Goal: Task Accomplishment & Management: Use online tool/utility

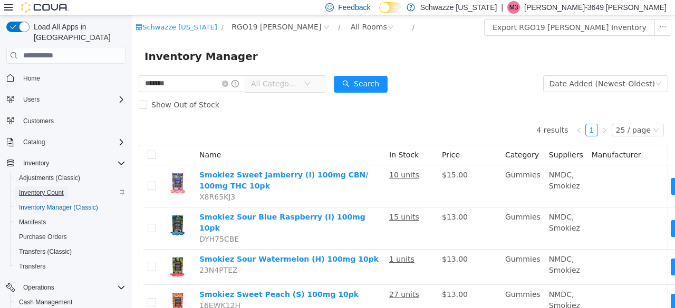
click at [44, 189] on span "Inventory Count" at bounding box center [41, 193] width 45 height 8
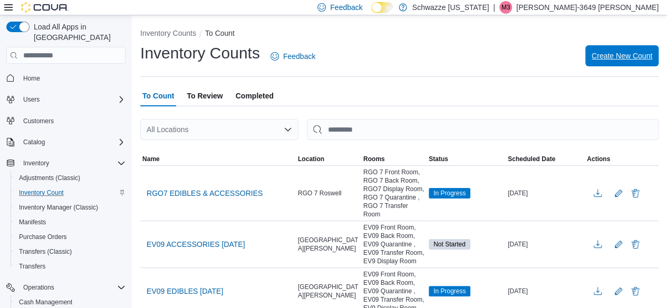
click at [626, 54] on span "Create New Count" at bounding box center [622, 56] width 61 height 11
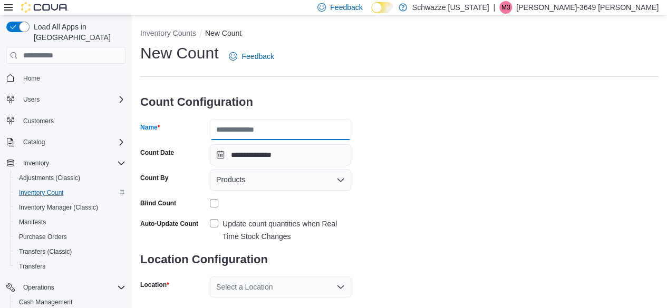
click at [289, 130] on input "Name" at bounding box center [280, 129] width 141 height 21
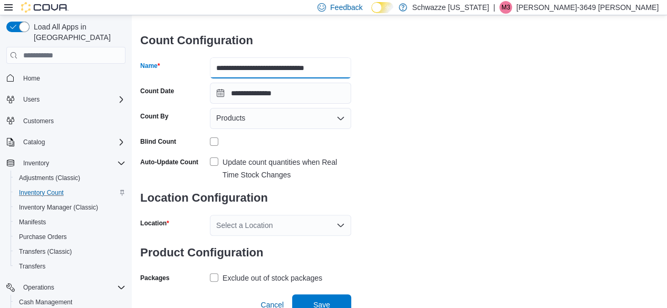
scroll to position [69, 0]
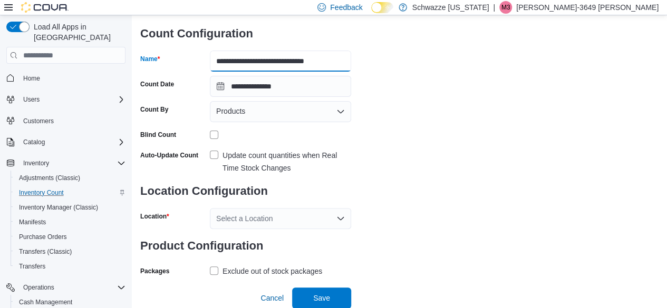
type input "**********"
click at [216, 156] on label "Update count quantities when Real Time Stock Changes" at bounding box center [280, 161] width 141 height 25
click at [335, 223] on div "Select a Location" at bounding box center [280, 218] width 141 height 21
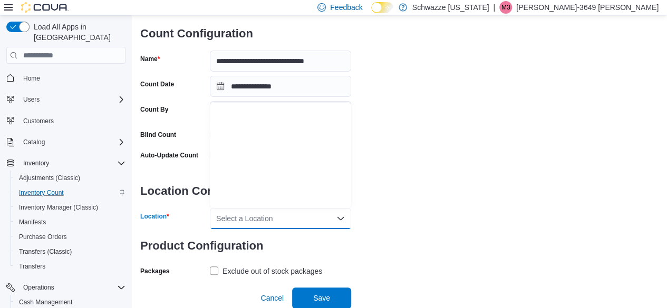
scroll to position [521, 0]
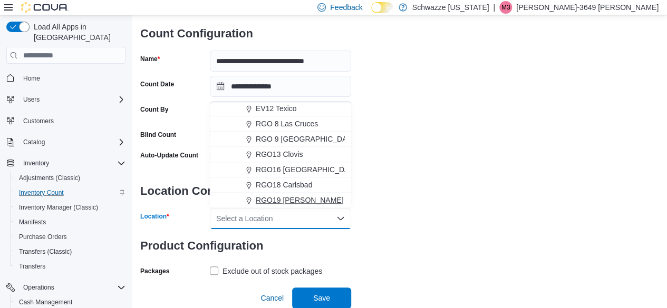
click at [295, 200] on span "RGO19 Hobbs" at bounding box center [300, 200] width 88 height 11
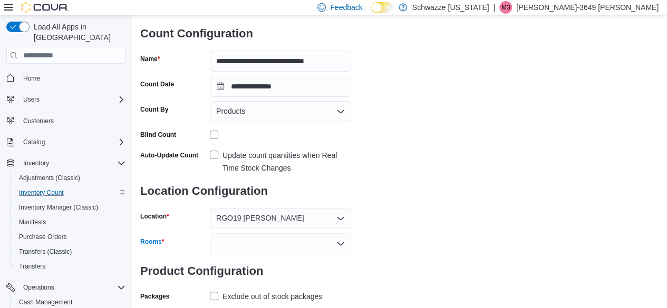
click at [344, 243] on icon "Open list of options" at bounding box center [340, 244] width 8 height 8
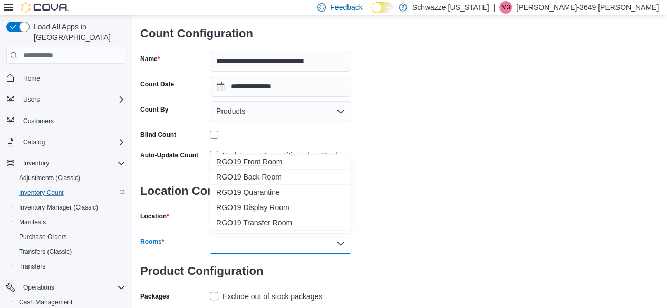
click at [272, 164] on span "RGO19 Front Room" at bounding box center [280, 162] width 129 height 11
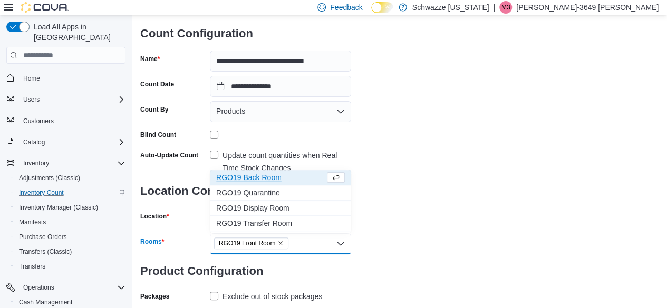
click at [267, 176] on span "RGO19 Back Room" at bounding box center [270, 177] width 109 height 11
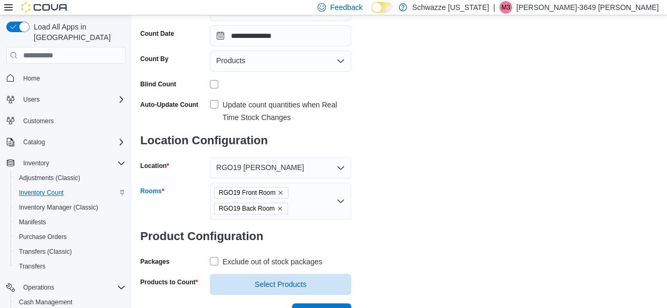
scroll to position [135, 0]
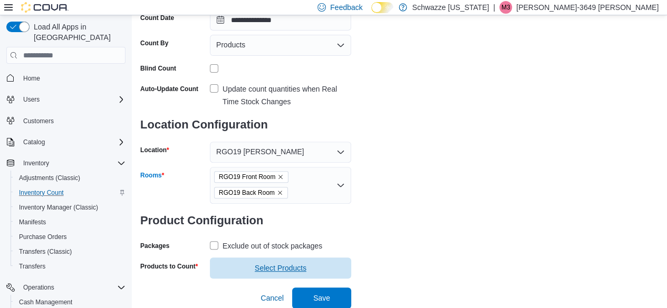
click at [264, 272] on span "Select Products" at bounding box center [281, 268] width 52 height 11
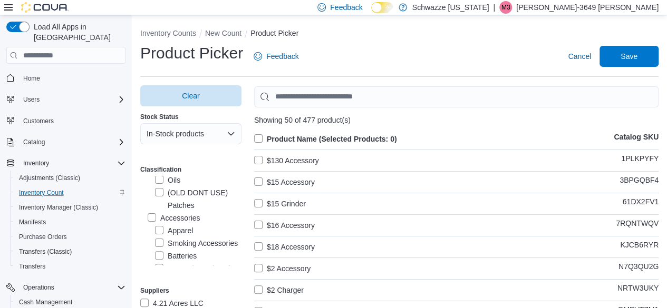
scroll to position [598, 0]
click at [152, 218] on label "Accessories" at bounding box center [174, 217] width 52 height 13
click at [260, 138] on label "Product Name (Selected Products: 0)" at bounding box center [325, 139] width 143 height 13
click at [634, 56] on span "Save" at bounding box center [629, 56] width 17 height 11
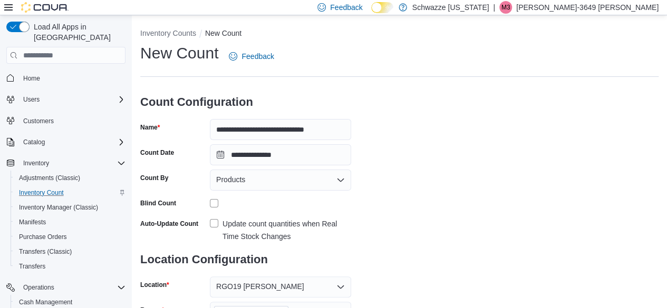
scroll to position [156, 0]
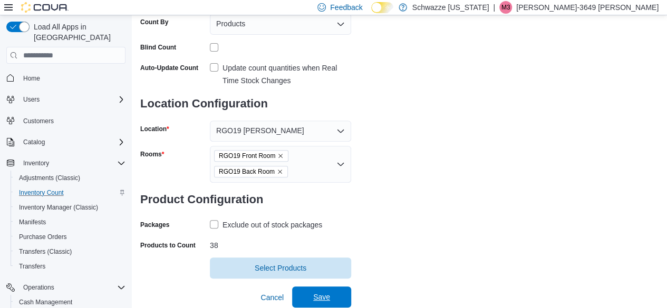
click at [324, 298] on span "Save" at bounding box center [321, 297] width 17 height 11
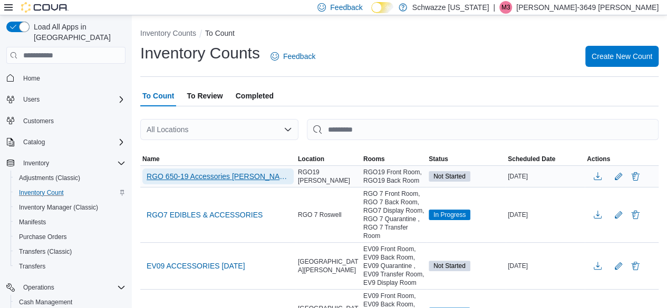
click at [201, 177] on span "RGO 650-19 Accessories Mike/Ethan" at bounding box center [218, 176] width 143 height 11
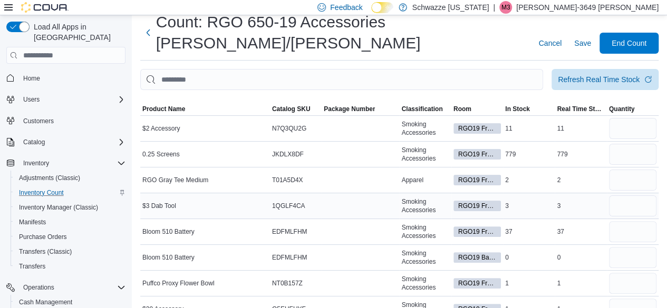
scroll to position [30, 0]
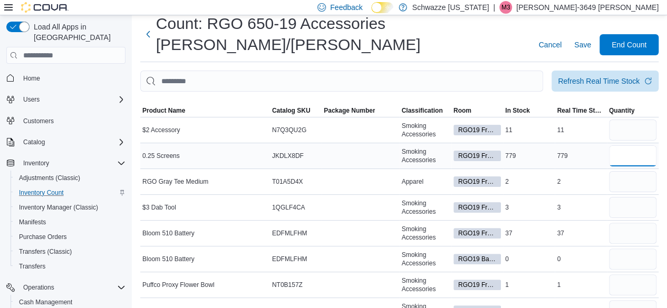
click at [628, 146] on input "number" at bounding box center [632, 156] width 47 height 21
type input "***"
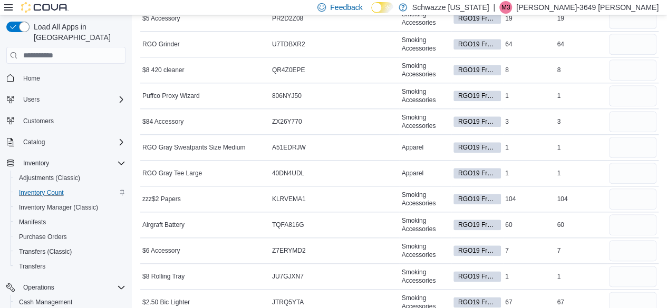
scroll to position [503, 0]
click at [627, 188] on input "number" at bounding box center [632, 198] width 47 height 21
type input "**"
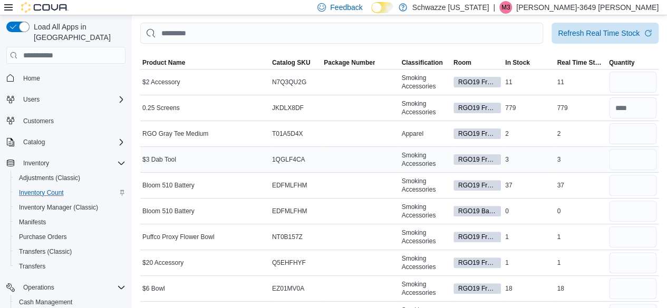
scroll to position [80, 0]
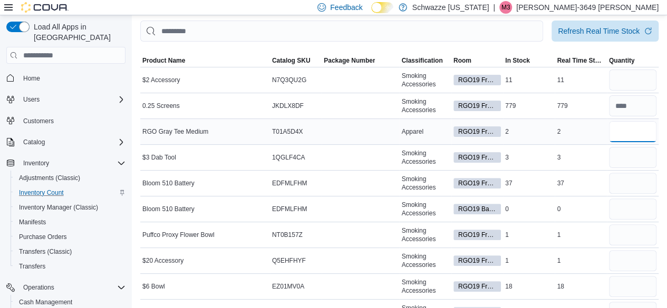
click at [632, 121] on input "number" at bounding box center [632, 131] width 47 height 21
type input "*"
click at [628, 147] on input "number" at bounding box center [632, 157] width 47 height 21
type input "*"
click at [637, 173] on input "number" at bounding box center [632, 183] width 47 height 21
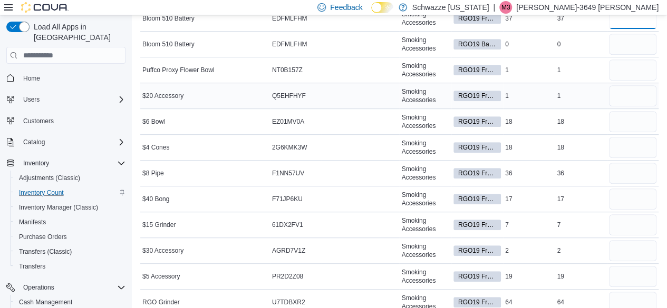
scroll to position [241, 0]
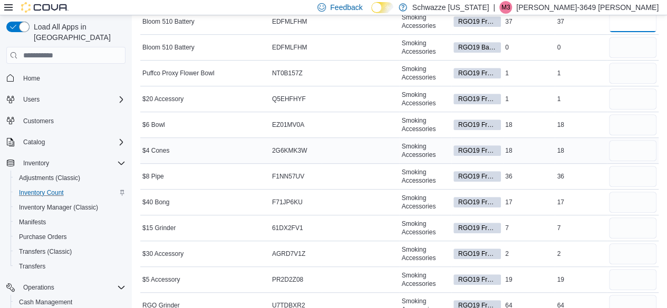
type input "**"
click at [630, 140] on input "number" at bounding box center [632, 150] width 47 height 21
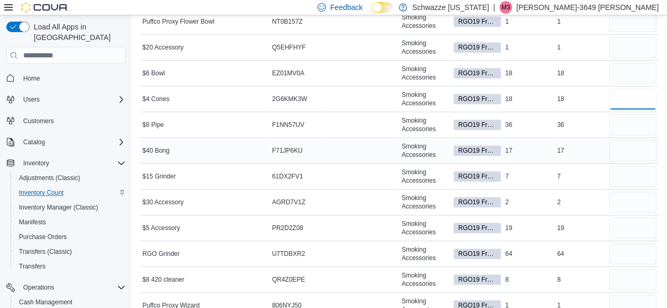
scroll to position [294, 0]
type input "**"
click at [630, 191] on input "number" at bounding box center [632, 201] width 47 height 21
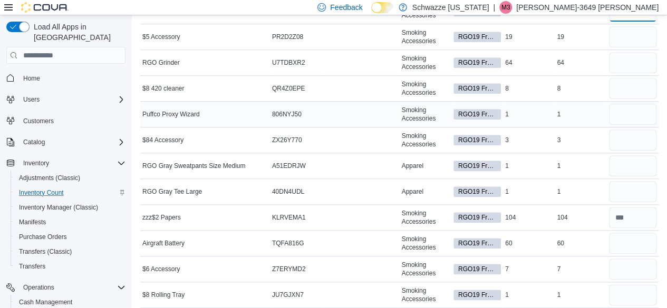
scroll to position [485, 0]
type input "*"
click at [626, 181] on input "number" at bounding box center [632, 191] width 47 height 21
type input "*"
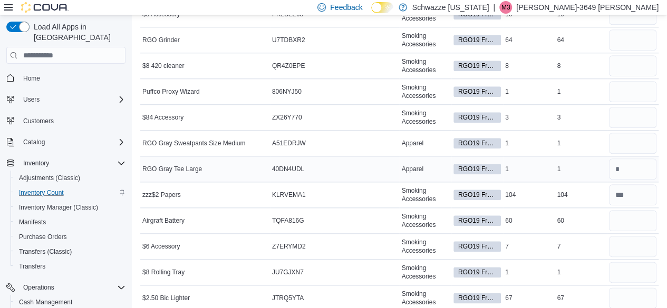
scroll to position [508, 0]
click at [626, 210] on input "number" at bounding box center [632, 220] width 47 height 21
type input "*"
type input "**"
drag, startPoint x: 626, startPoint y: 195, endPoint x: 586, endPoint y: 79, distance: 123.2
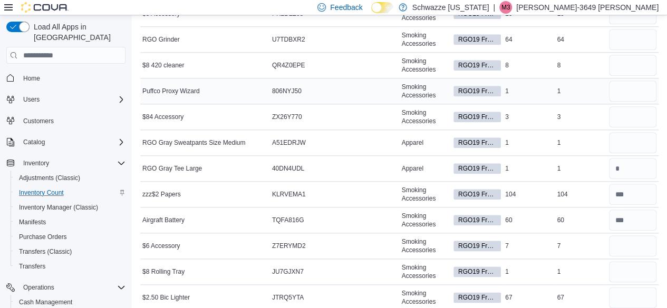
click at [586, 79] on tbody "$2 Accessory Catalog SKU N7Q3QU2G Package Number Smoking Accessories RGO19 Fron…" at bounding box center [399, 143] width 518 height 1008
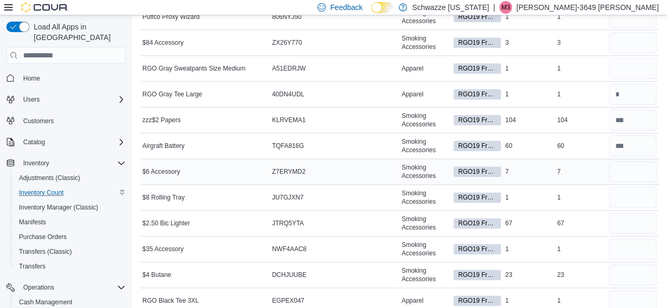
scroll to position [583, 0]
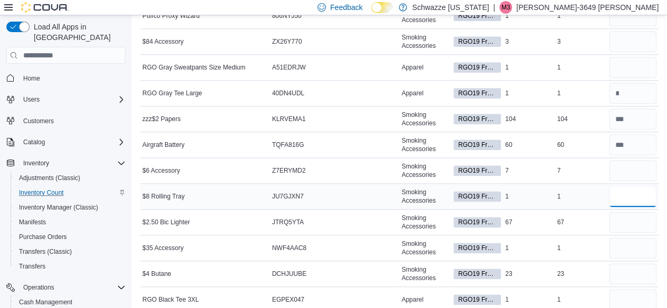
click at [635, 186] on input "number" at bounding box center [632, 196] width 47 height 21
type input "*"
click at [630, 212] on input "number" at bounding box center [632, 222] width 47 height 21
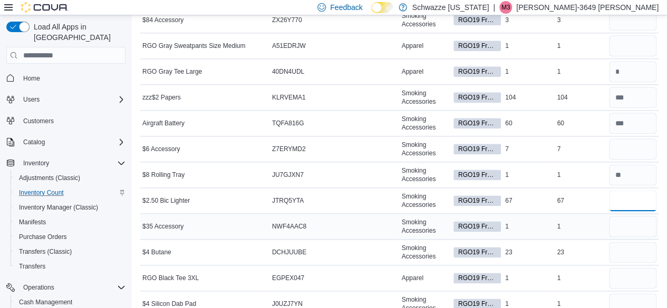
scroll to position [622, 0]
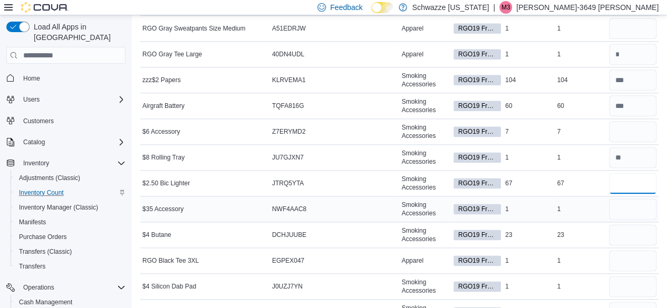
type input "**"
click at [627, 199] on input "number" at bounding box center [632, 209] width 47 height 21
click at [625, 250] on input "number" at bounding box center [632, 260] width 47 height 21
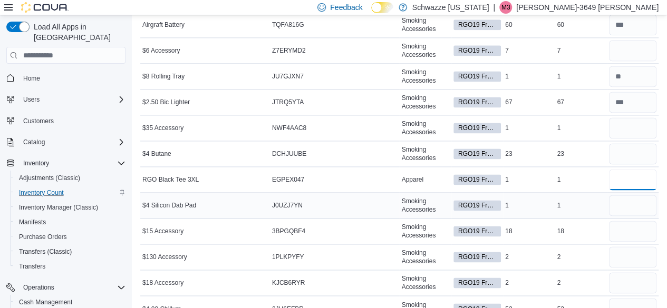
scroll to position [705, 0]
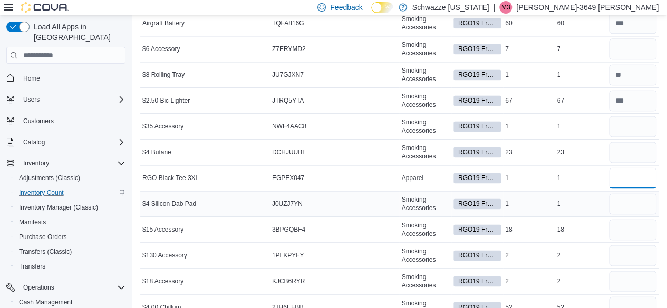
type input "*"
click at [625, 193] on input "number" at bounding box center [632, 203] width 47 height 21
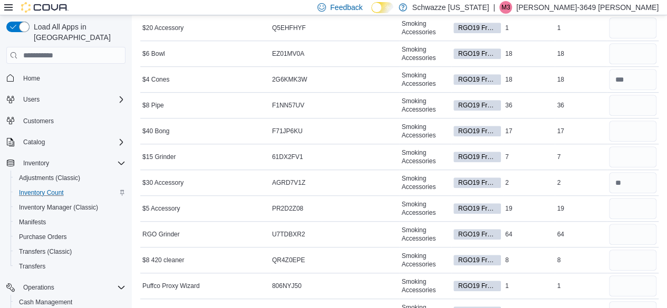
scroll to position [312, 0]
click at [632, 121] on input "number" at bounding box center [632, 131] width 47 height 21
type input "**"
click at [635, 95] on input "number" at bounding box center [632, 105] width 47 height 21
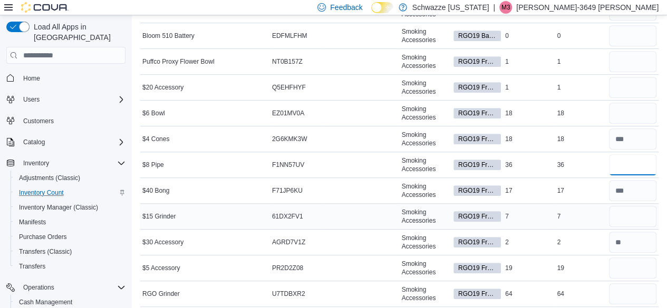
type input "**"
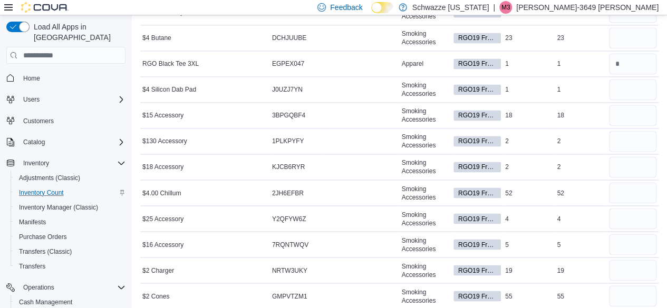
scroll to position [826, 0]
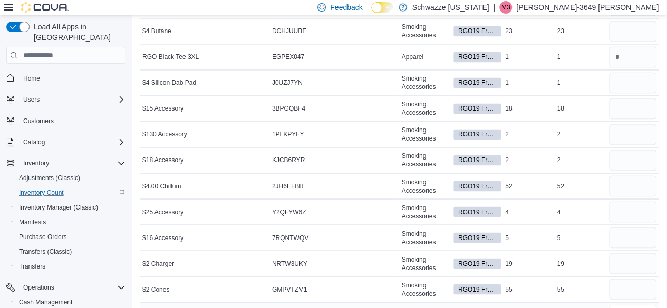
type input "***"
click at [623, 279] on input "number" at bounding box center [632, 289] width 47 height 21
type input "**"
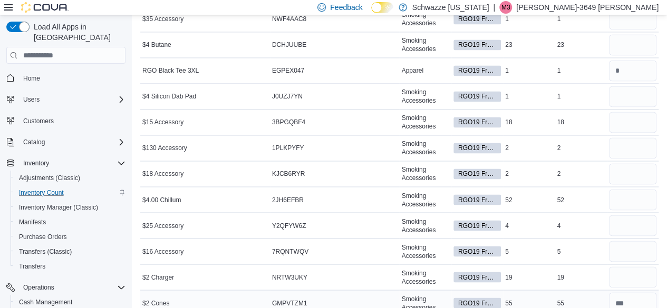
scroll to position [811, 0]
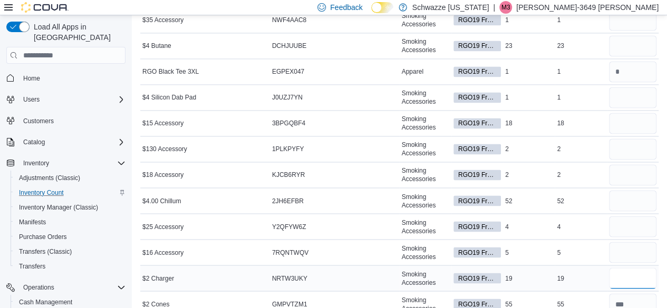
click at [626, 268] on input "number" at bounding box center [632, 278] width 47 height 21
type input "**"
click at [625, 242] on input "number" at bounding box center [632, 252] width 47 height 21
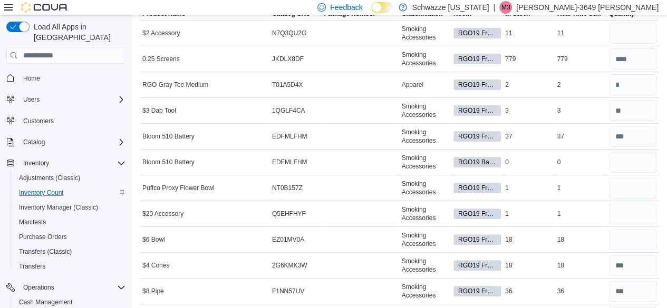
scroll to position [125, 0]
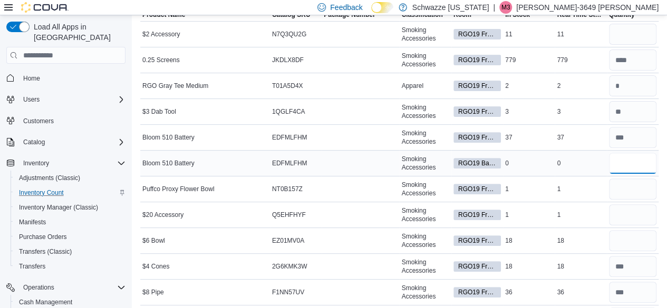
click at [633, 153] on input "number" at bounding box center [632, 163] width 47 height 21
type input "*"
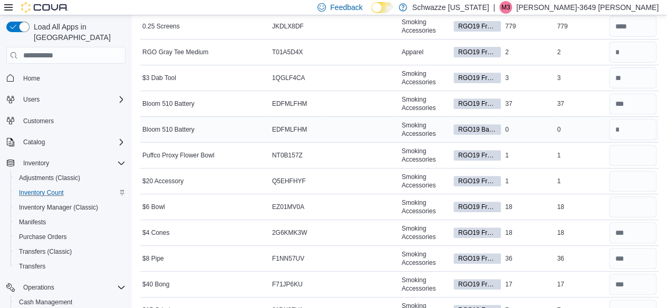
scroll to position [160, 0]
click at [640, 144] on input "number" at bounding box center [632, 154] width 47 height 21
type input "*"
click at [635, 170] on input "number" at bounding box center [632, 180] width 47 height 21
type input "*"
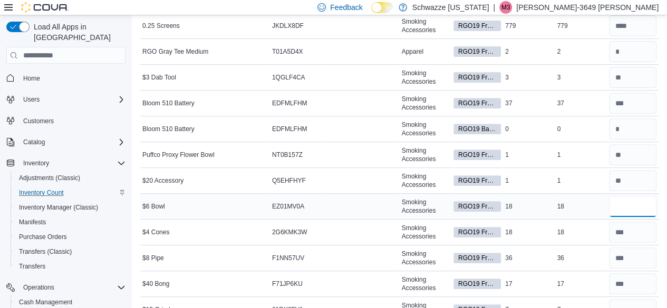
click at [636, 196] on input "number" at bounding box center [632, 206] width 47 height 21
type input "**"
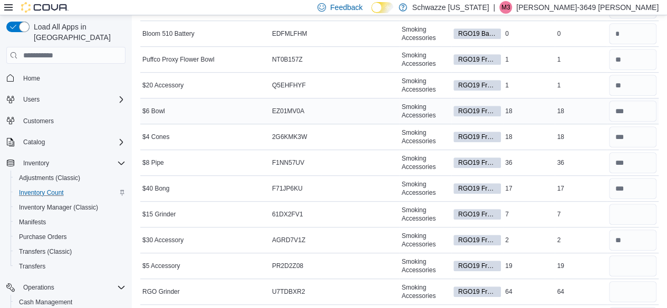
scroll to position [256, 0]
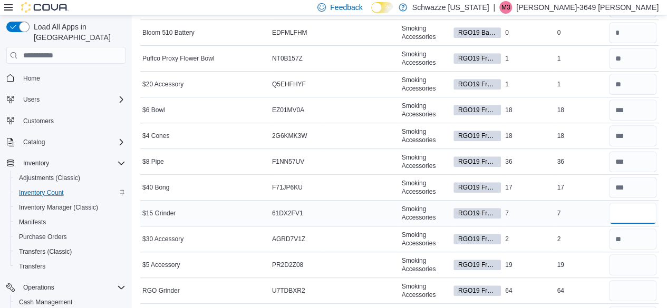
click at [637, 203] on input "number" at bounding box center [632, 213] width 47 height 21
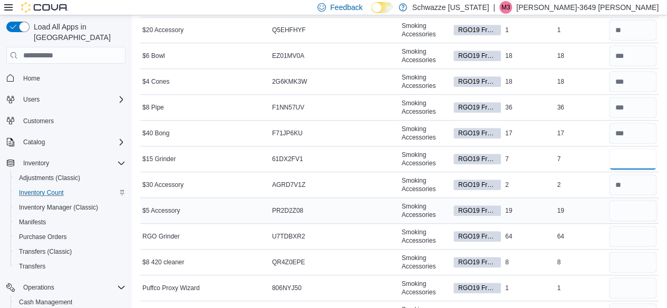
scroll to position [311, 0]
type input "*"
click at [621, 200] on input "number" at bounding box center [632, 210] width 47 height 21
type input "**"
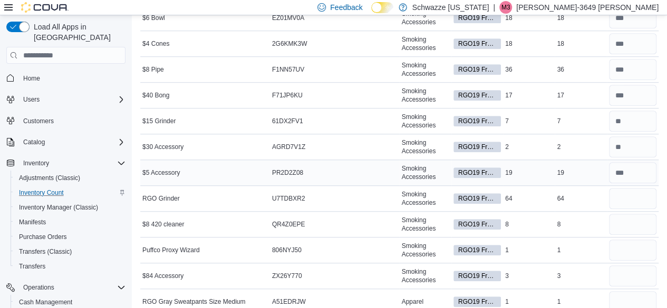
scroll to position [350, 0]
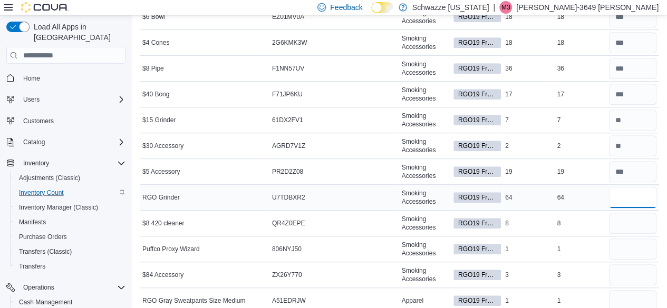
click at [636, 187] on input "number" at bounding box center [632, 197] width 47 height 21
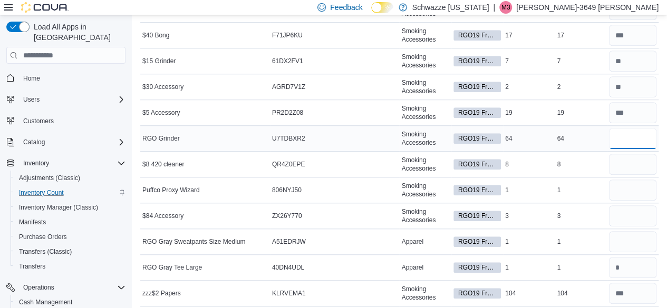
scroll to position [409, 0]
type input "**"
click at [635, 153] on input "number" at bounding box center [632, 163] width 47 height 21
type input "*"
click at [636, 179] on input "number" at bounding box center [632, 189] width 47 height 21
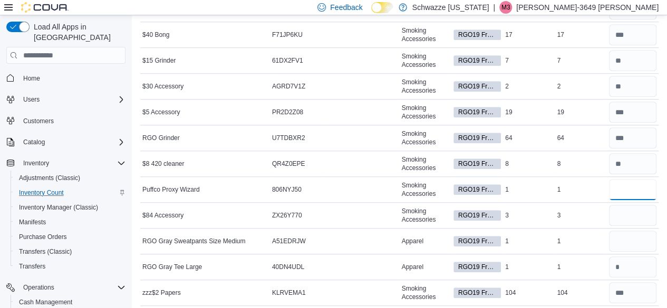
type input "*"
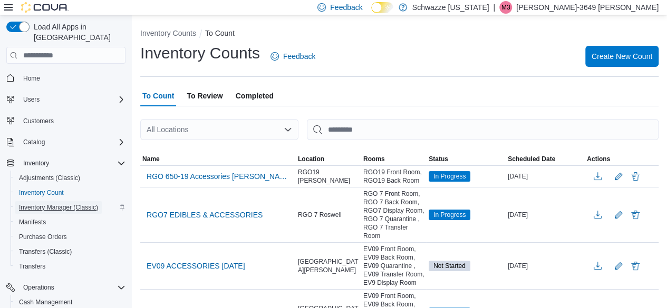
click at [50, 204] on span "Inventory Manager (Classic)" at bounding box center [58, 208] width 79 height 8
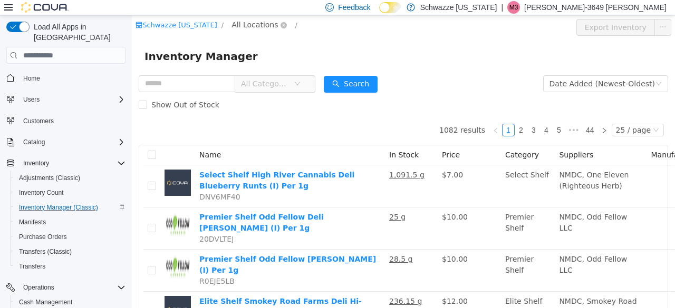
click at [249, 24] on span "All Locations" at bounding box center [254, 25] width 46 height 12
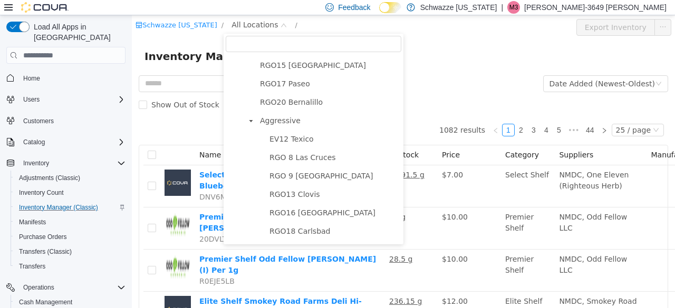
scroll to position [578, 0]
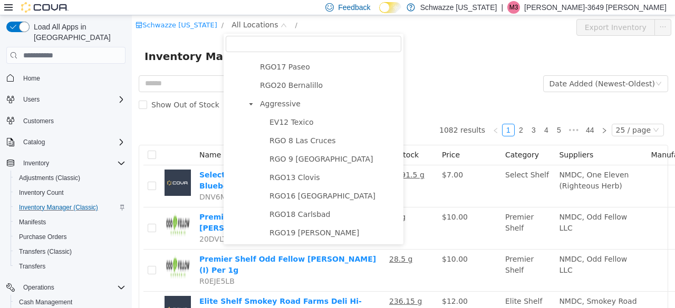
click at [280, 240] on li "RGO19 [PERSON_NAME]" at bounding box center [327, 233] width 147 height 14
click at [285, 235] on span "RGO19 [PERSON_NAME]" at bounding box center [314, 233] width 90 height 8
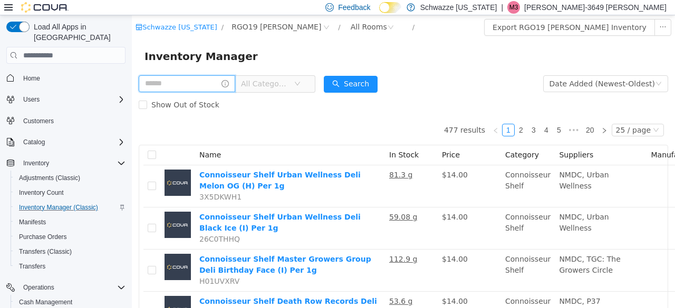
click at [179, 85] on input "text" at bounding box center [187, 83] width 96 height 17
type input "****"
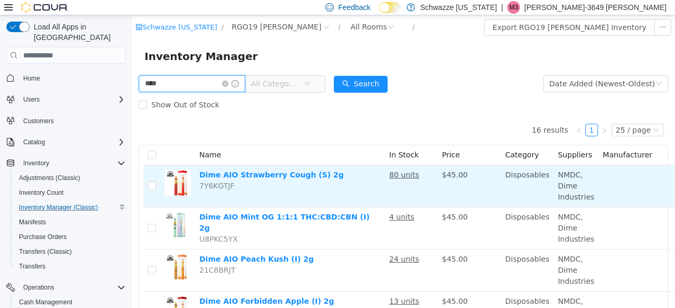
scroll to position [0, 74]
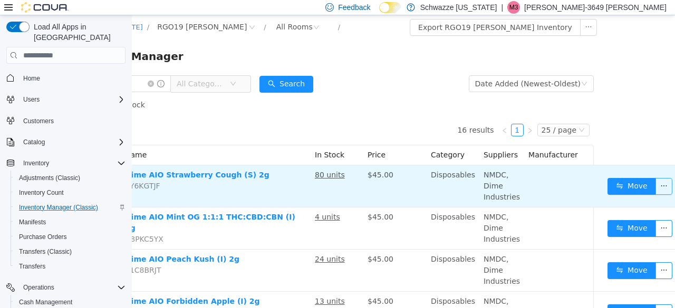
click at [655, 183] on button "button" at bounding box center [663, 186] width 17 height 17
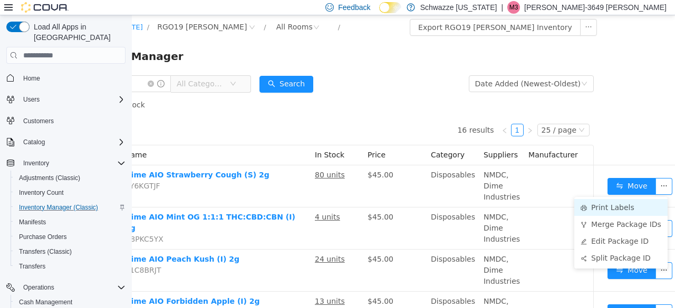
click at [624, 209] on li "Print Labels" at bounding box center [620, 207] width 93 height 17
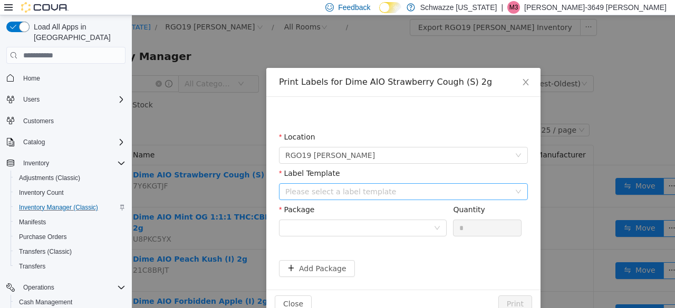
click at [359, 189] on div "Please select a label template" at bounding box center [397, 192] width 225 height 11
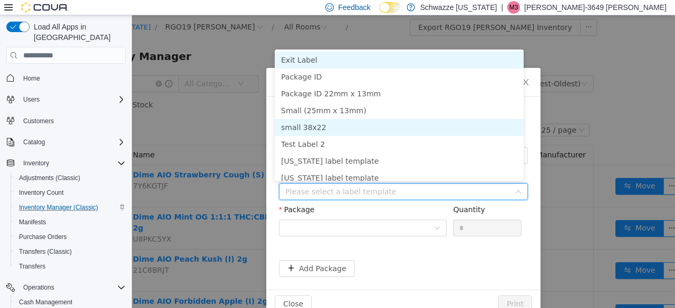
scroll to position [5, 0]
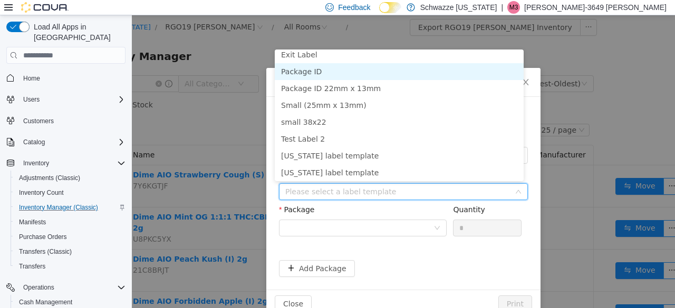
click at [312, 75] on li "Package ID" at bounding box center [399, 71] width 249 height 17
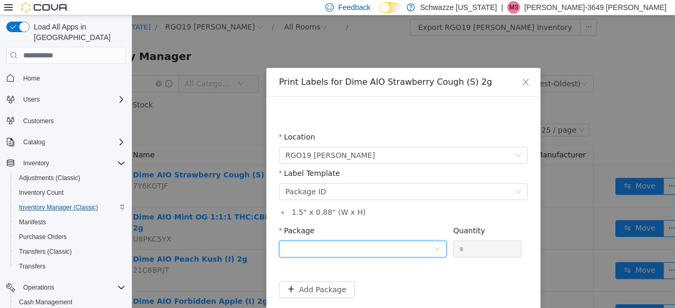
click at [319, 248] on div at bounding box center [359, 249] width 148 height 16
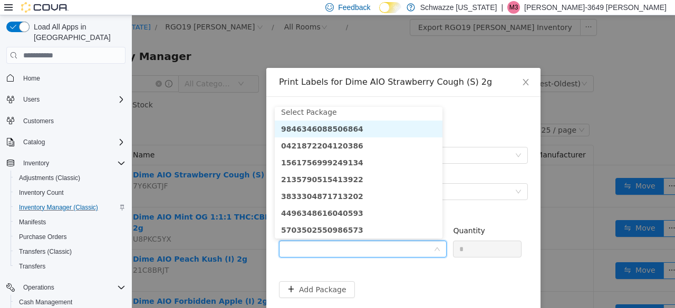
click at [330, 125] on strong "9846346088506864" at bounding box center [322, 129] width 82 height 8
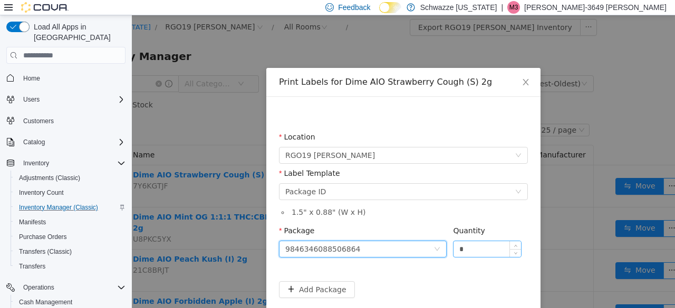
scroll to position [43, 0]
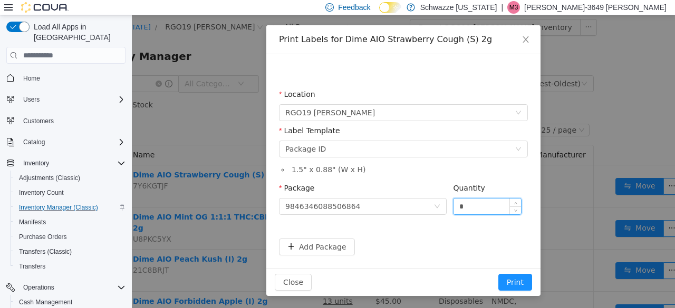
click at [464, 207] on input "*" at bounding box center [486, 207] width 67 height 16
type input "**"
click at [515, 283] on button "Print" at bounding box center [515, 282] width 34 height 17
click at [507, 282] on button "Print" at bounding box center [515, 282] width 34 height 17
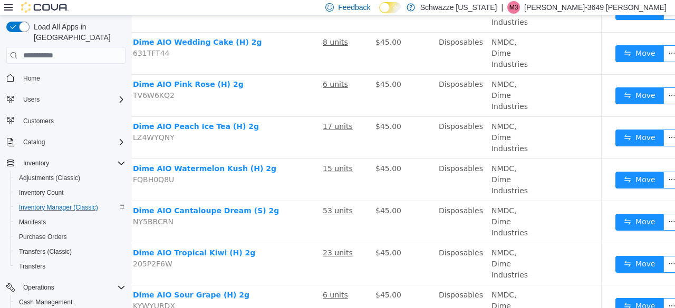
scroll to position [350, 66]
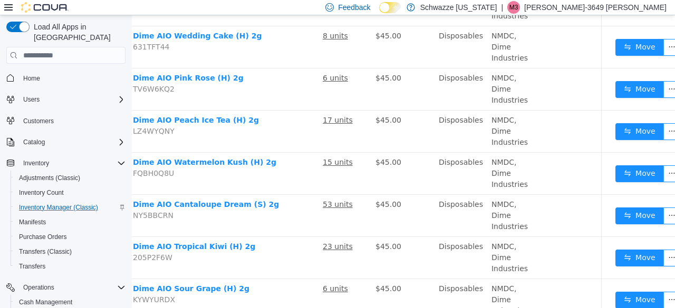
click at [477, 259] on td "Disposables" at bounding box center [460, 258] width 53 height 42
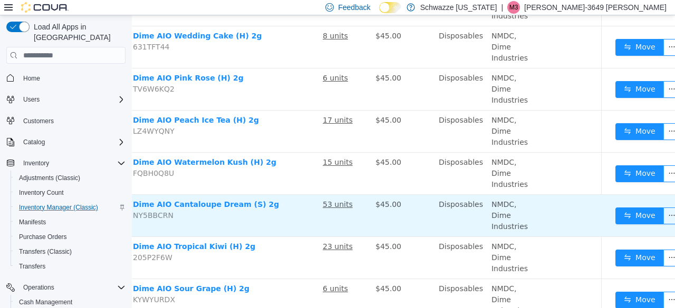
scroll to position [350, 74]
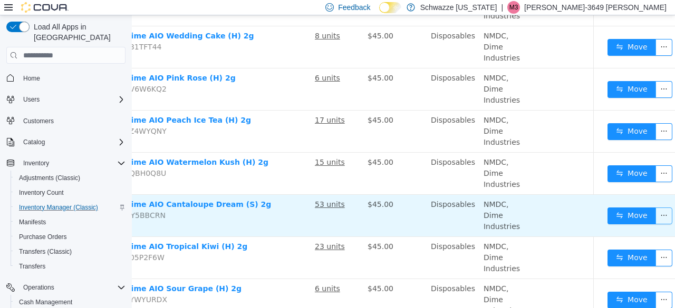
click at [655, 214] on button "button" at bounding box center [663, 216] width 17 height 17
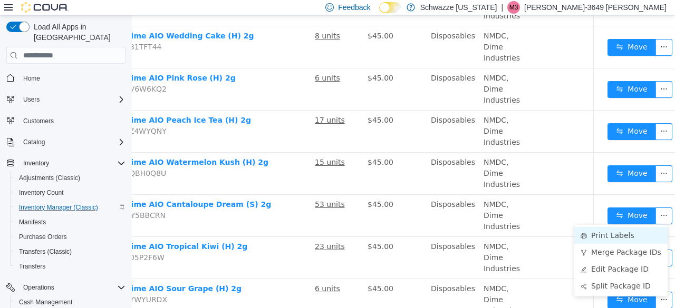
click at [621, 237] on li "Print Labels" at bounding box center [620, 235] width 93 height 17
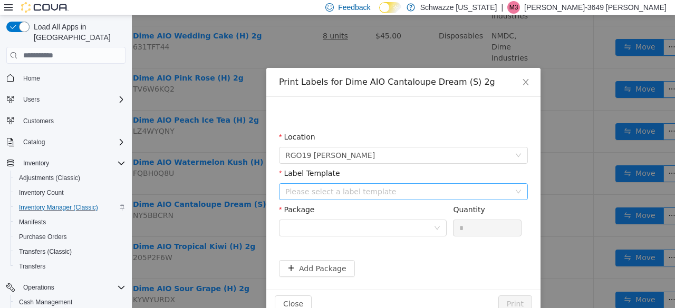
click at [370, 196] on div "Please select a label template" at bounding box center [397, 192] width 225 height 11
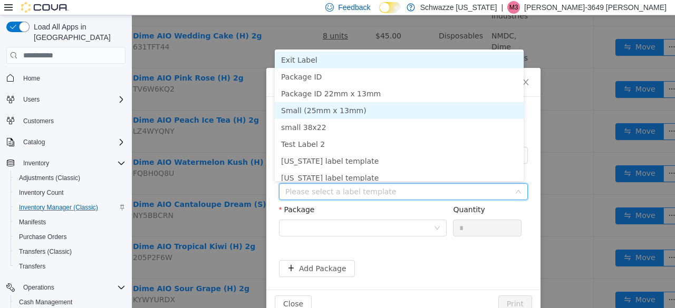
scroll to position [5, 0]
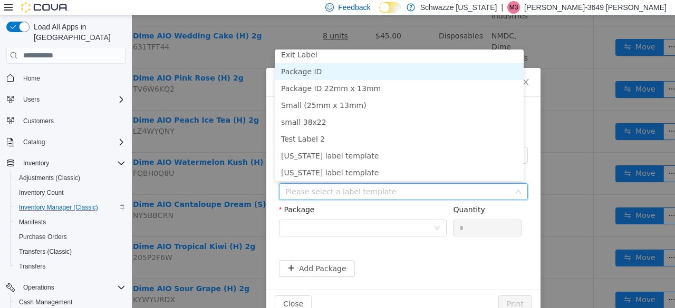
click at [296, 70] on li "Package ID" at bounding box center [399, 71] width 249 height 17
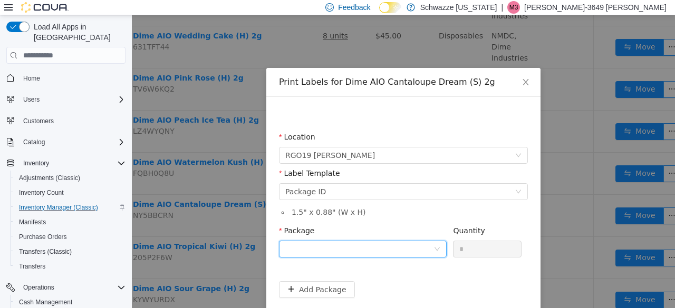
click at [319, 251] on div at bounding box center [359, 249] width 148 height 16
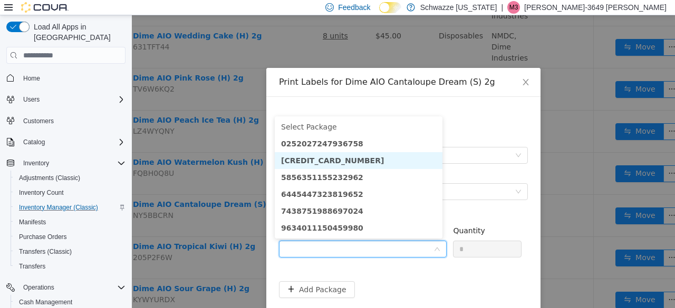
click at [332, 160] on strong "4490955382669368" at bounding box center [332, 161] width 103 height 8
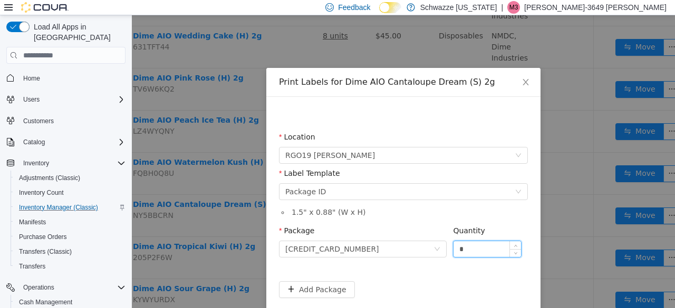
click at [468, 250] on input "*" at bounding box center [486, 249] width 67 height 16
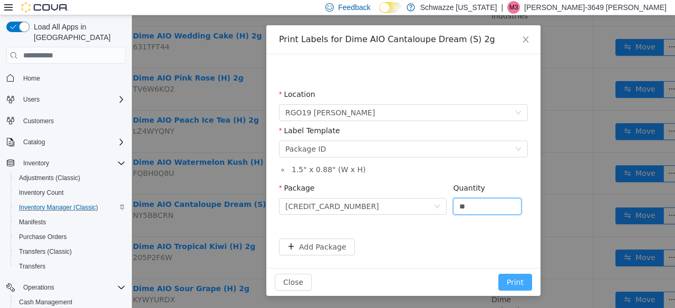
type input "**"
click at [507, 280] on button "Print" at bounding box center [515, 282] width 34 height 17
